Goal: Contribute content

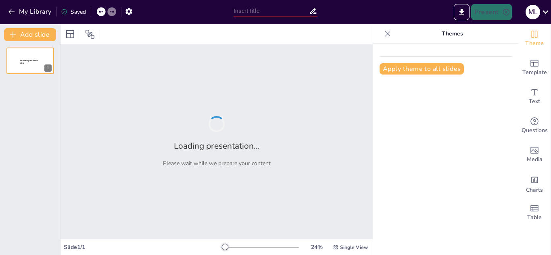
type input "UNA ORACIÓN VIBRANTE COMO [PERSON_NAME]"
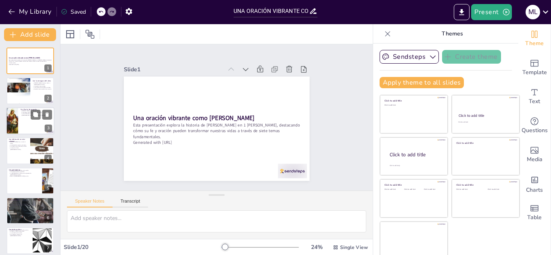
checkbox input "true"
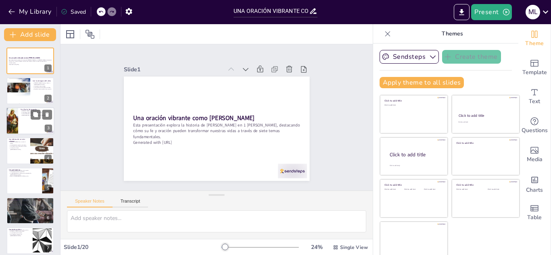
checkbox input "true"
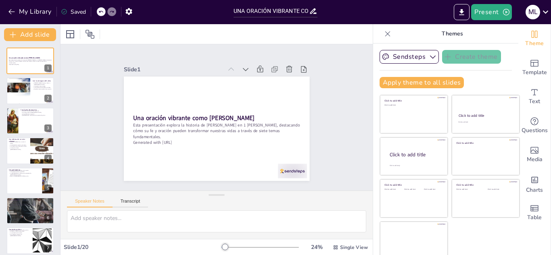
checkbox input "true"
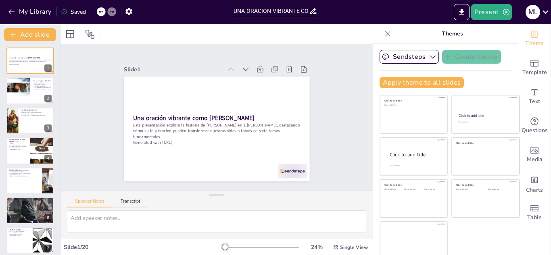
checkbox input "true"
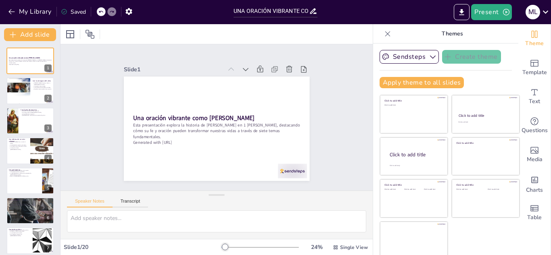
checkbox input "true"
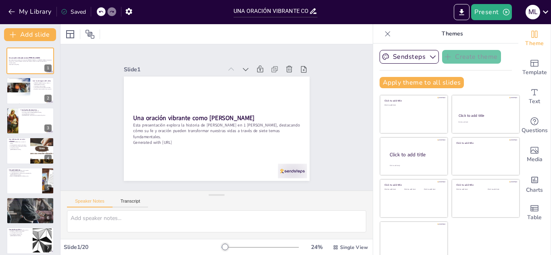
checkbox input "true"
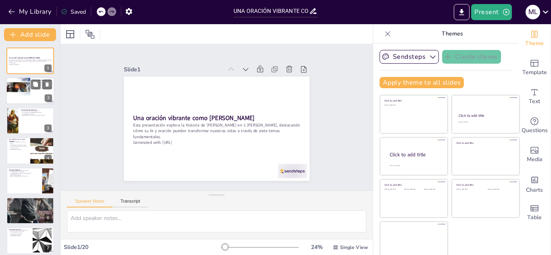
checkbox input "true"
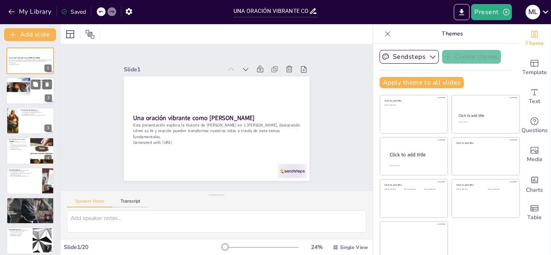
checkbox input "true"
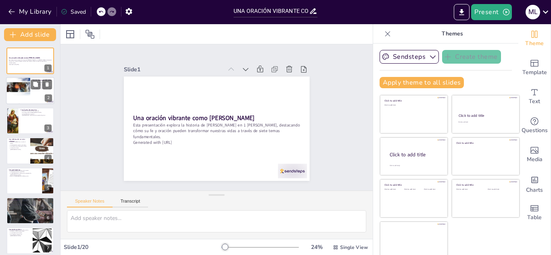
click at [33, 92] on div at bounding box center [30, 90] width 48 height 27
type textarea "Lor, ip do sitam, con adipisc eli se doeiusm tempor incididu utlabo e Dolo. Mag…"
checkbox input "true"
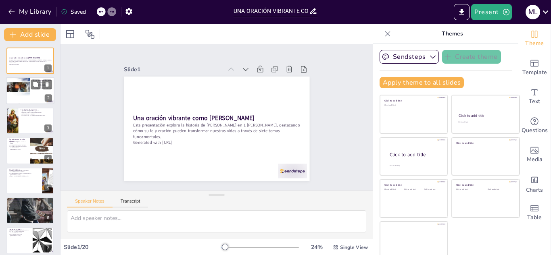
checkbox input "true"
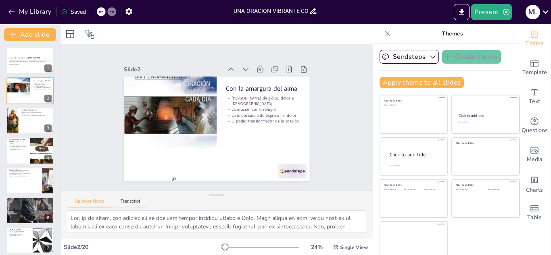
checkbox input "true"
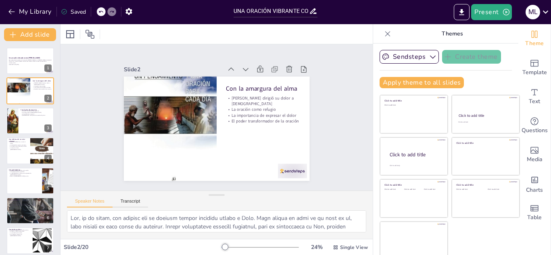
checkbox input "true"
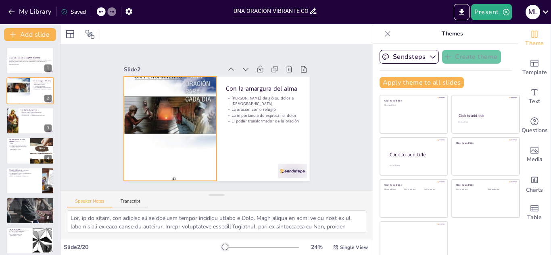
checkbox input "true"
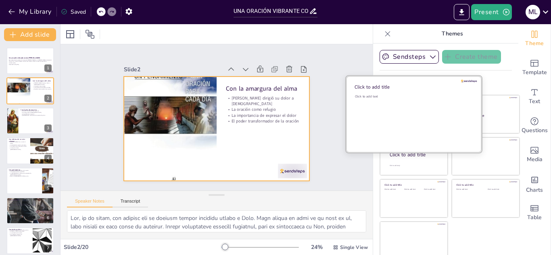
checkbox input "true"
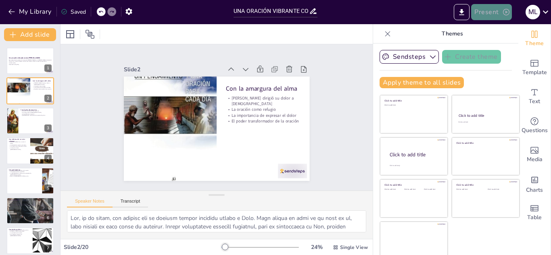
click at [491, 14] on button "Present" at bounding box center [491, 12] width 40 height 16
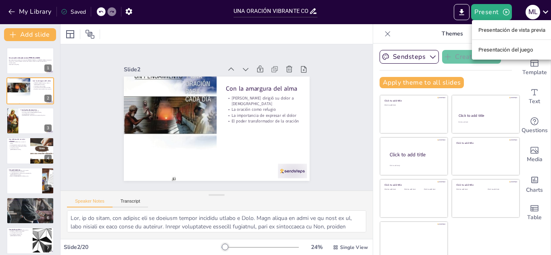
click at [523, 30] on font "Presentación de vista previa" at bounding box center [511, 30] width 67 height 6
